Goal: Browse casually: Explore the website without a specific task or goal

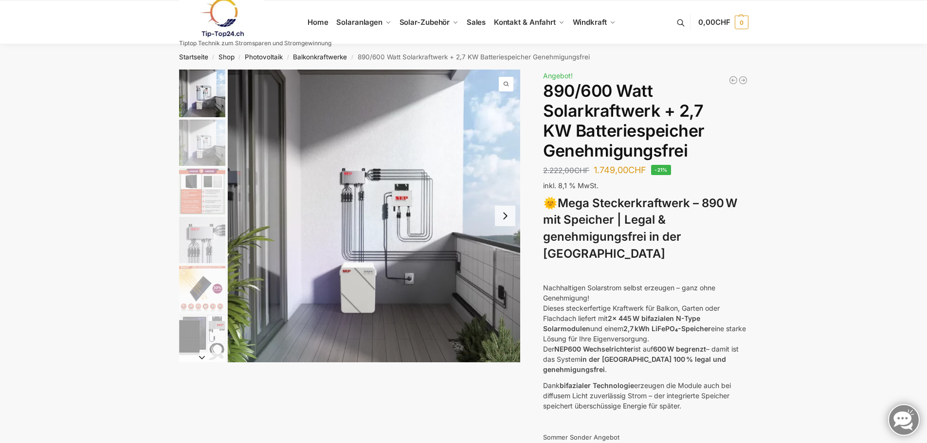
click at [507, 220] on button "Next slide" at bounding box center [505, 216] width 20 height 20
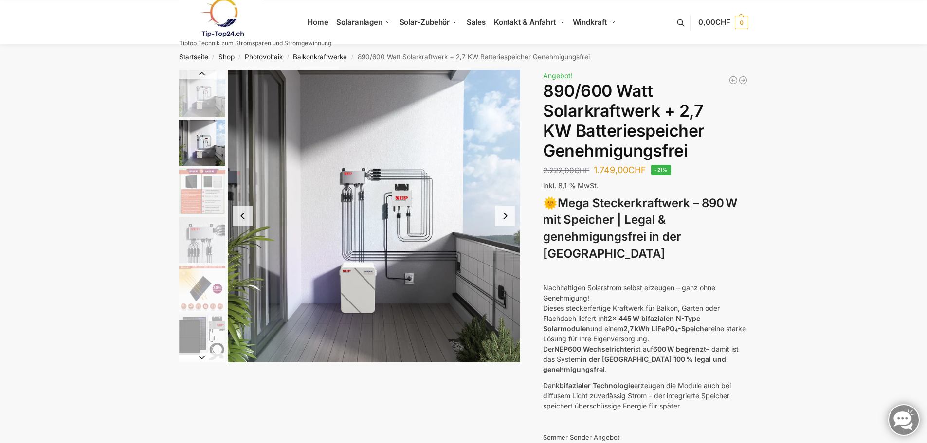
click at [507, 220] on button "Next slide" at bounding box center [505, 216] width 20 height 20
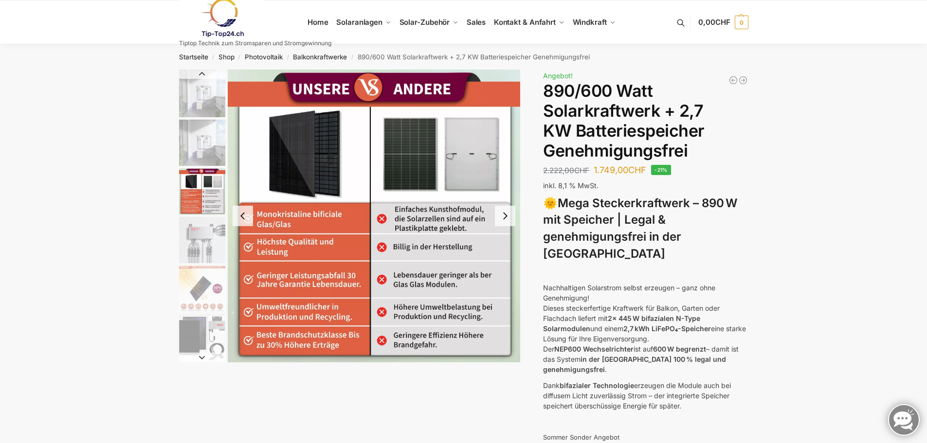
click at [507, 220] on button "Next slide" at bounding box center [505, 216] width 20 height 20
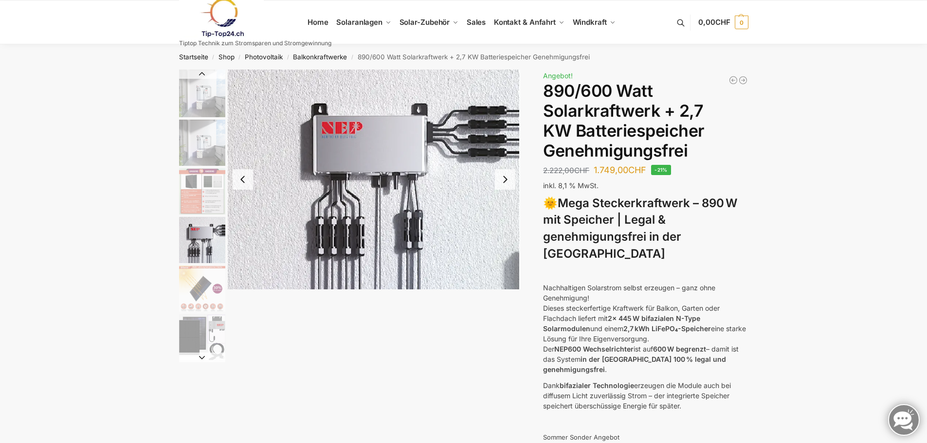
click at [503, 182] on button "Next slide" at bounding box center [505, 179] width 20 height 20
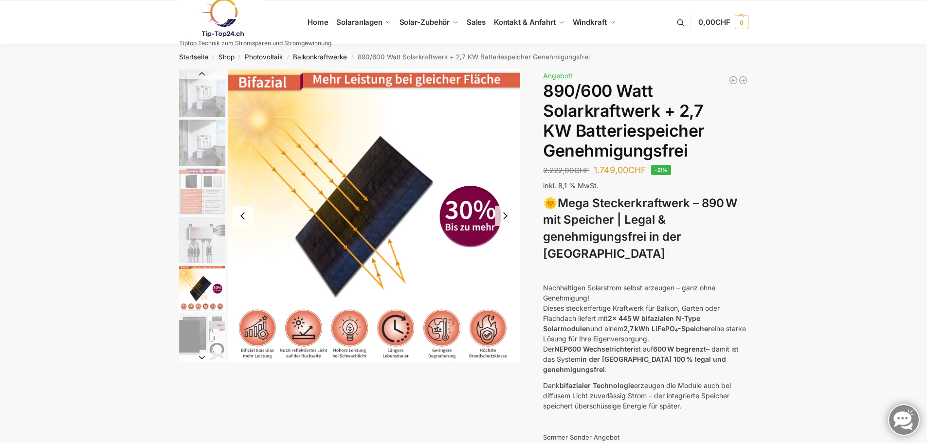
click at [505, 218] on button "Next slide" at bounding box center [505, 216] width 20 height 20
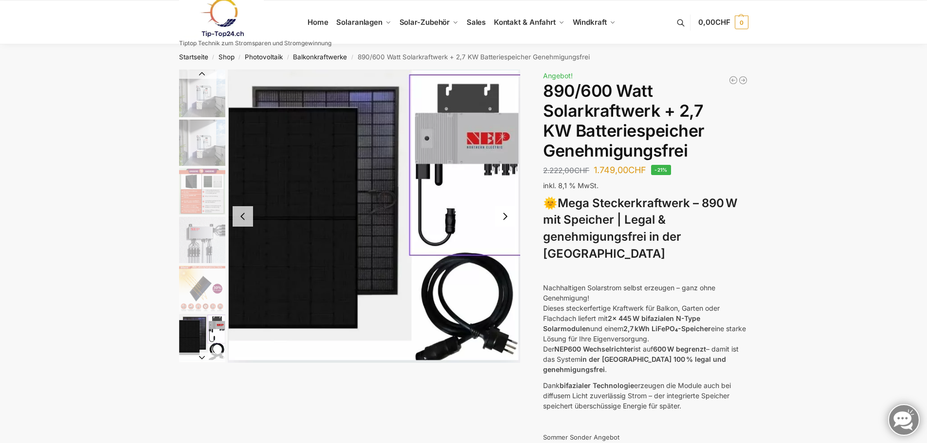
click at [500, 219] on button "Next slide" at bounding box center [505, 216] width 20 height 20
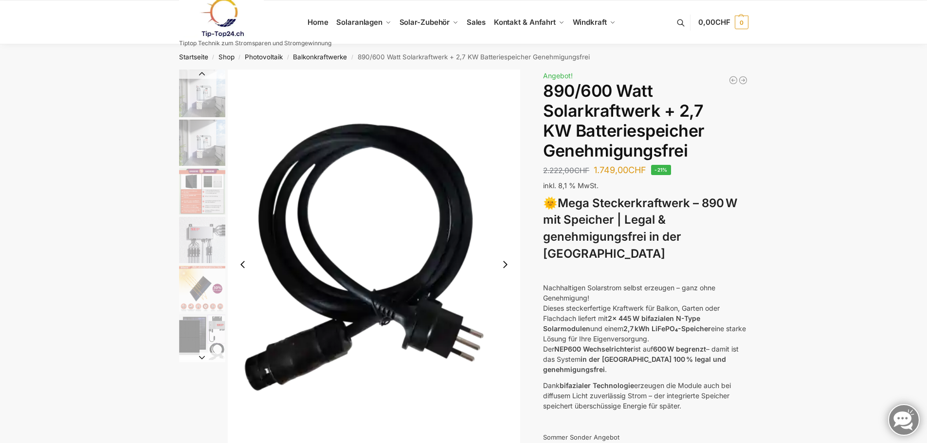
click at [502, 268] on button "Next slide" at bounding box center [505, 265] width 20 height 20
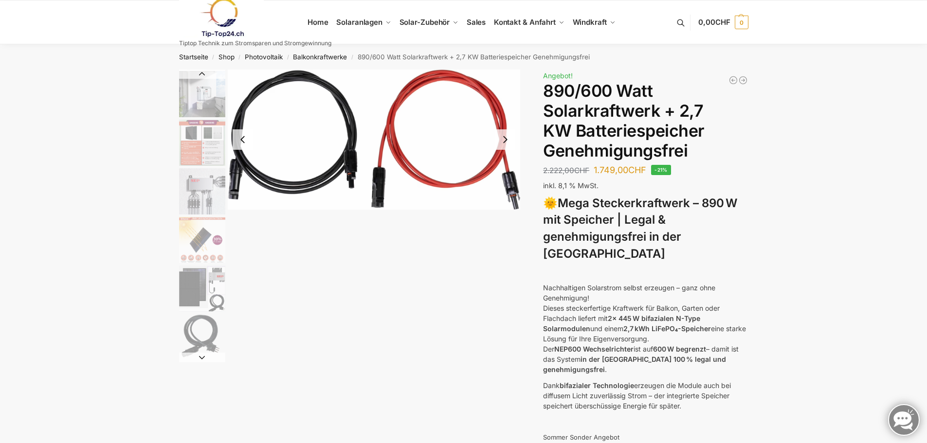
click at [502, 142] on button "Next slide" at bounding box center [505, 139] width 20 height 20
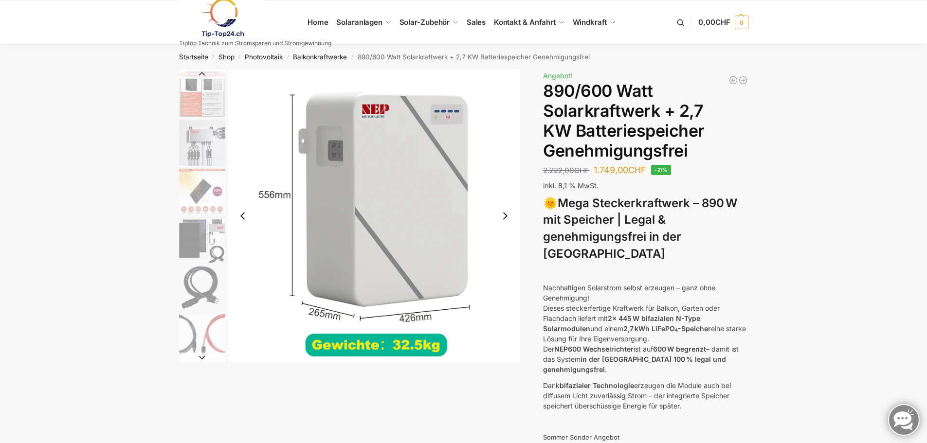
click at [505, 216] on button "Next slide" at bounding box center [505, 216] width 20 height 20
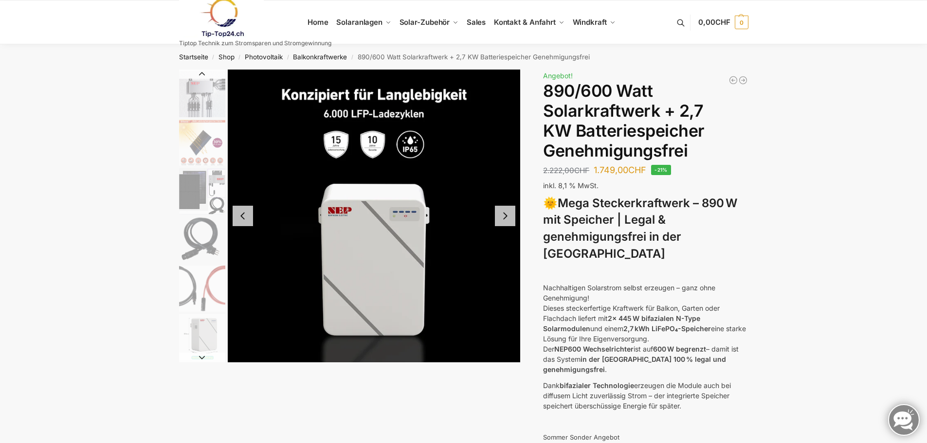
click at [499, 221] on button "Next slide" at bounding box center [505, 216] width 20 height 20
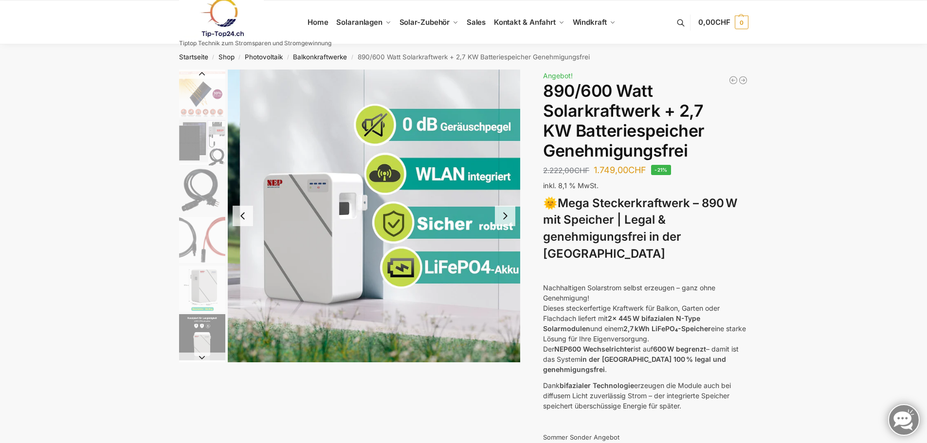
click at [511, 215] on button "Next slide" at bounding box center [505, 216] width 20 height 20
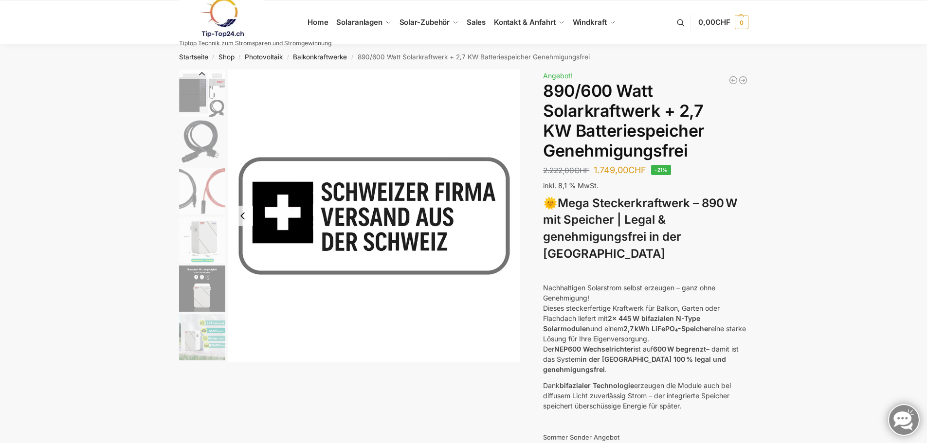
click at [210, 101] on img "6 / 12" at bounding box center [202, 94] width 46 height 46
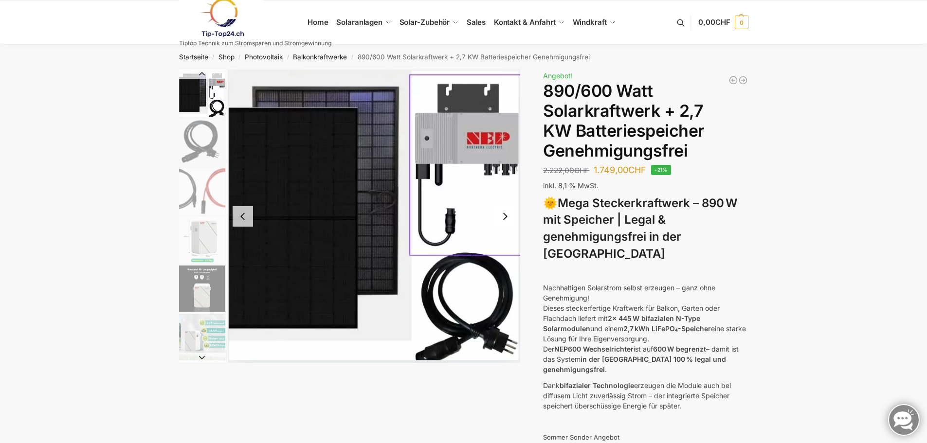
click at [200, 71] on button "Previous slide" at bounding box center [202, 74] width 46 height 10
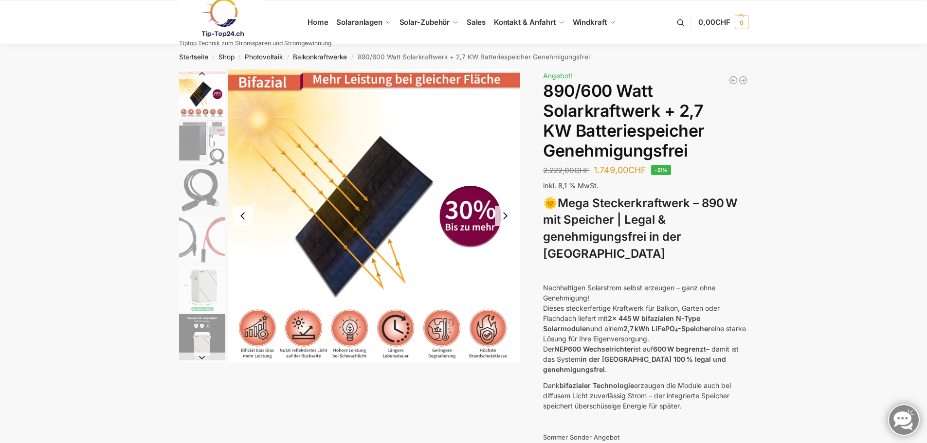
click at [200, 73] on button "Previous slide" at bounding box center [202, 74] width 46 height 10
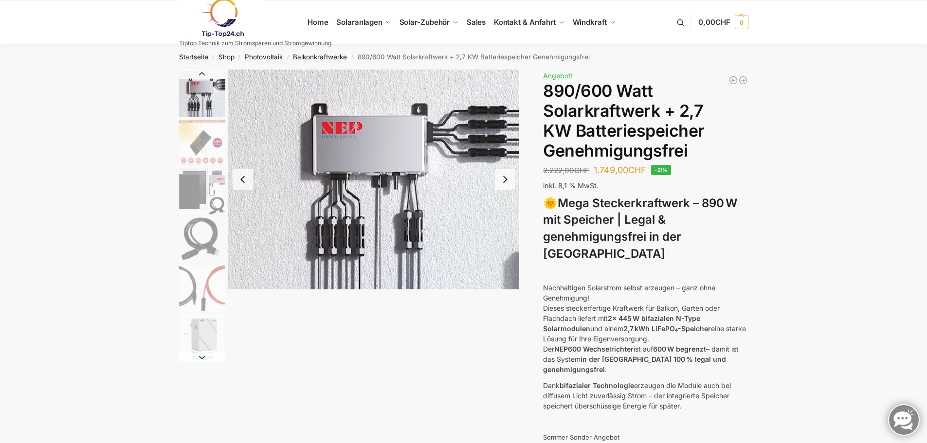
click at [200, 73] on button "Previous slide" at bounding box center [202, 74] width 46 height 10
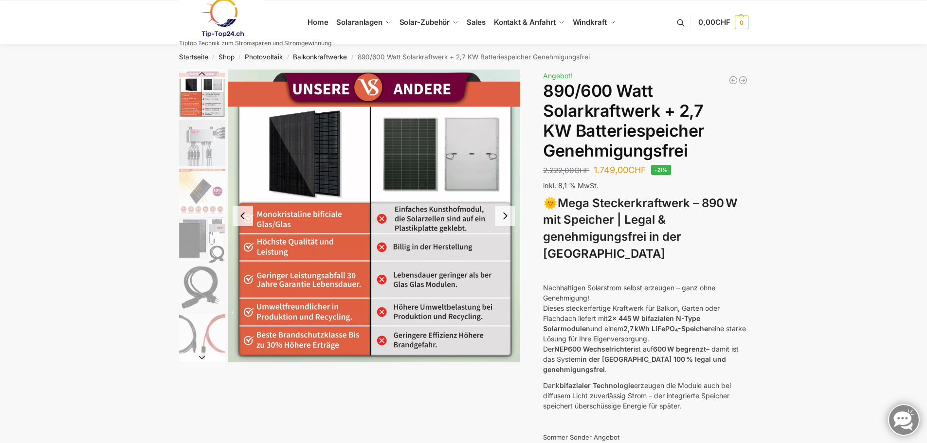
click at [200, 73] on button "Previous slide" at bounding box center [202, 74] width 46 height 10
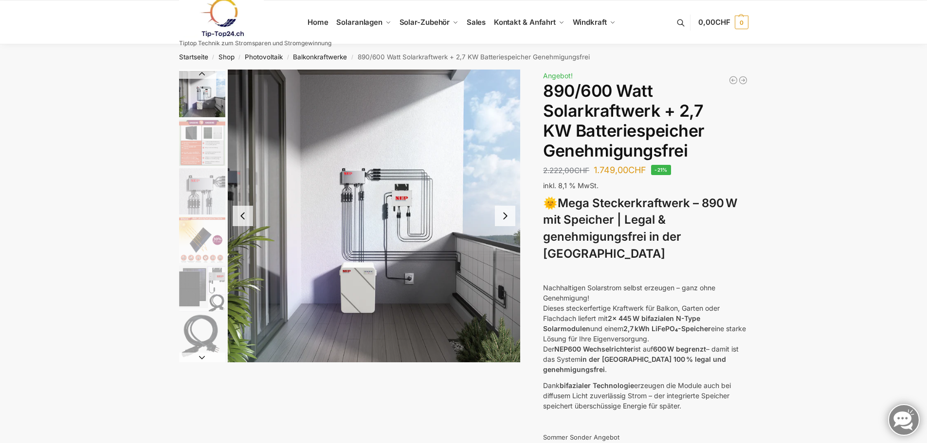
click at [200, 73] on button "Previous slide" at bounding box center [202, 74] width 46 height 10
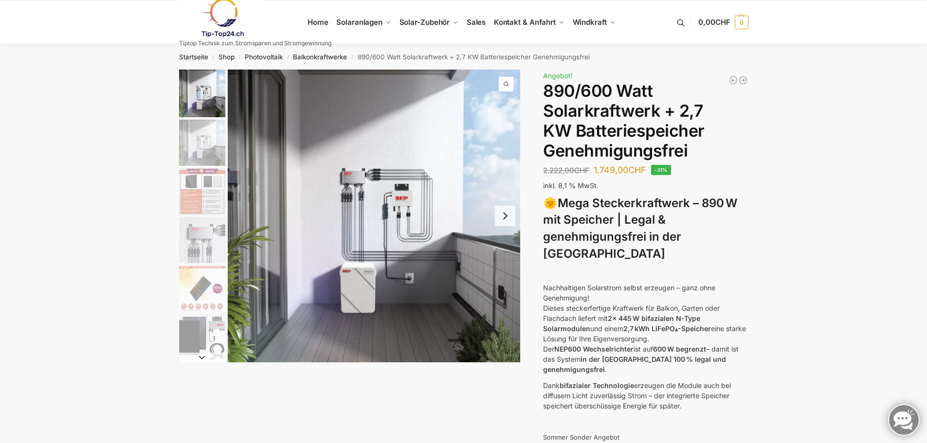
click at [200, 73] on img "1 / 12" at bounding box center [202, 94] width 46 height 48
click at [201, 86] on img "1 / 12" at bounding box center [202, 94] width 46 height 48
